Goal: Find specific page/section: Find specific page/section

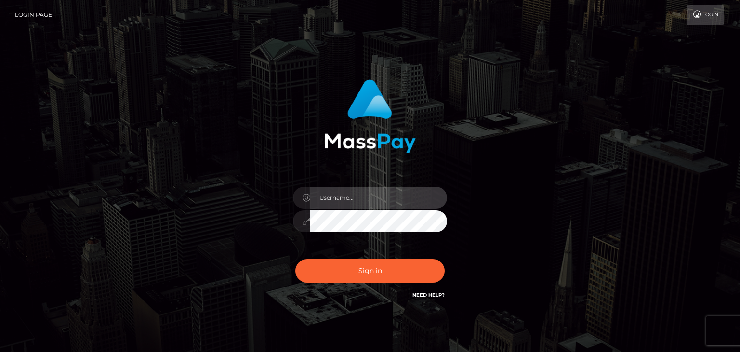
click at [362, 196] on input "text" at bounding box center [378, 198] width 137 height 22
click at [234, 175] on div "Sign in" at bounding box center [369, 194] width 549 height 245
click at [351, 196] on input "text" at bounding box center [378, 198] width 137 height 22
type input "faisal_uplift"
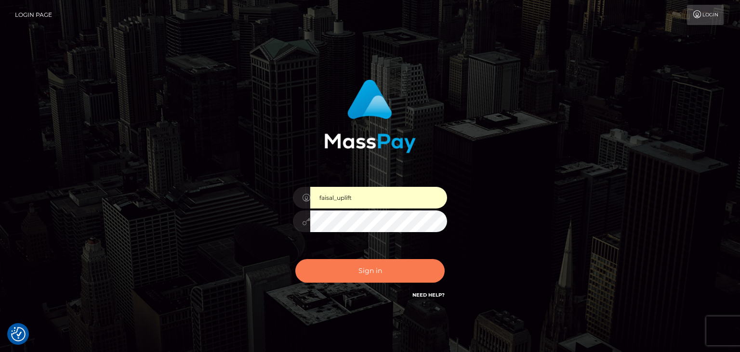
click at [357, 281] on button "Sign in" at bounding box center [369, 271] width 149 height 24
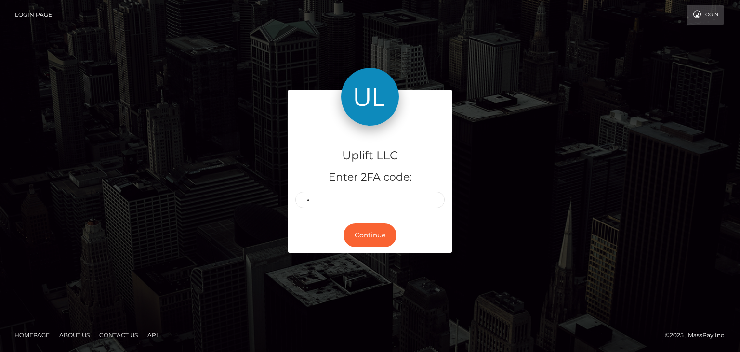
type input "6"
type input "5"
type input "3"
type input "5"
type input "1"
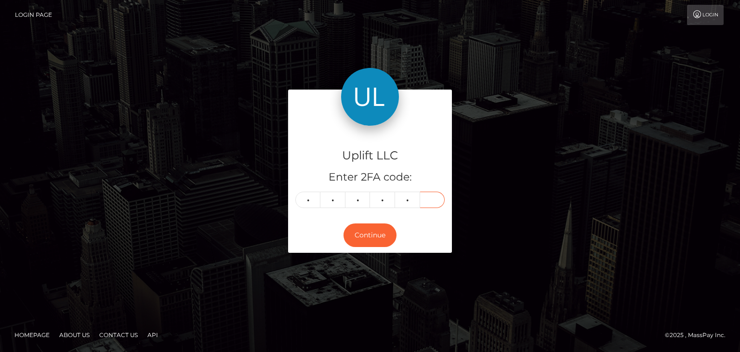
type input "7"
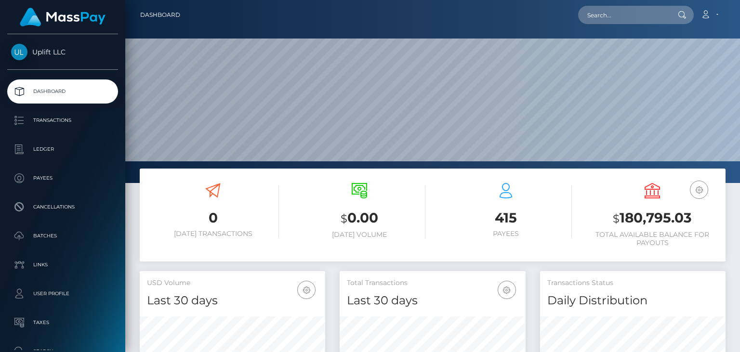
scroll to position [171, 185]
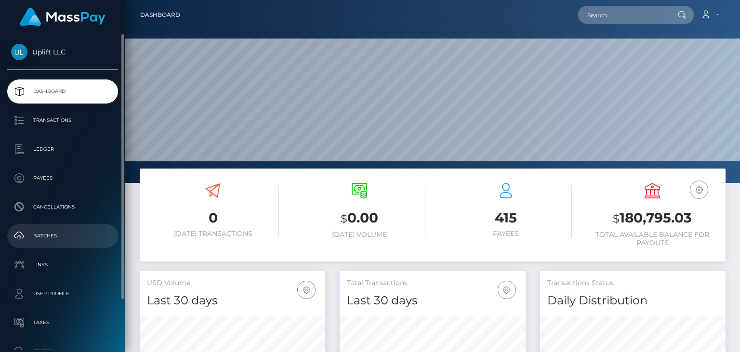
click at [55, 234] on p "Batches" at bounding box center [62, 236] width 103 height 14
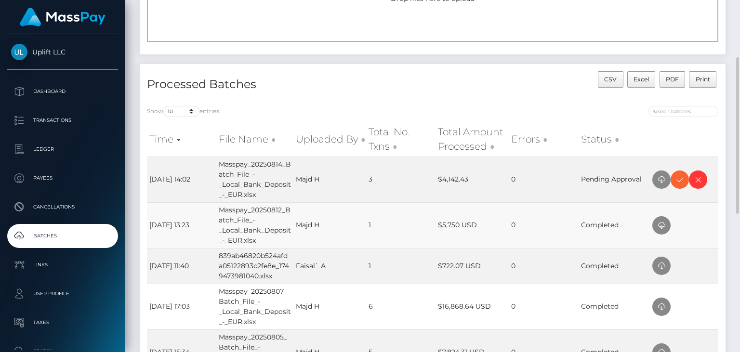
scroll to position [126, 0]
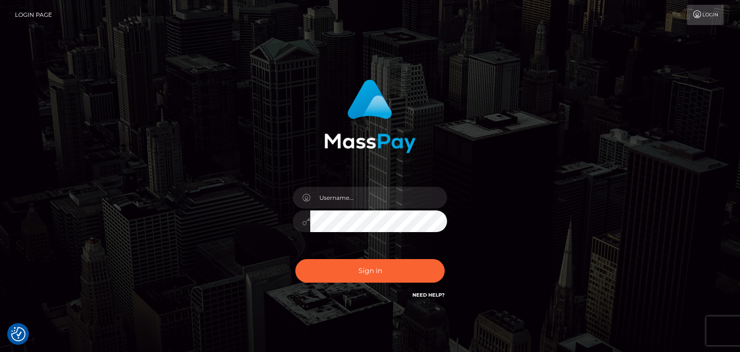
checkbox input "true"
